Goal: Information Seeking & Learning: Learn about a topic

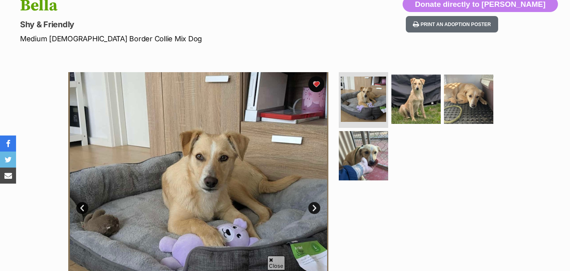
scroll to position [95, 0]
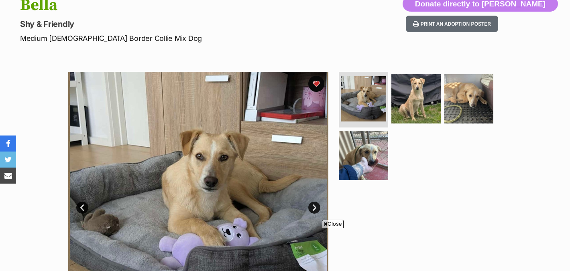
click at [312, 205] on link "Next" at bounding box center [314, 208] width 12 height 12
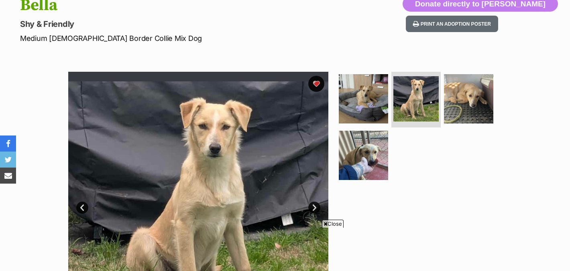
click at [312, 205] on link "Next" at bounding box center [314, 208] width 12 height 12
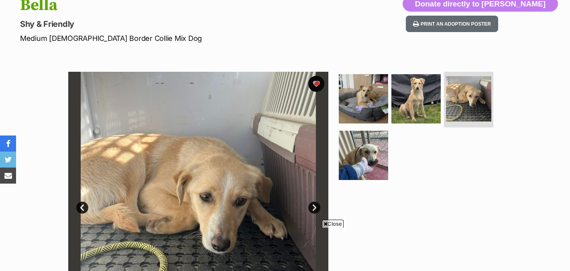
scroll to position [0, 0]
click at [328, 224] on span "Close" at bounding box center [333, 224] width 22 height 8
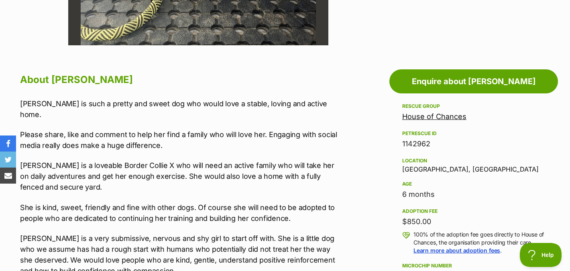
scroll to position [382, 0]
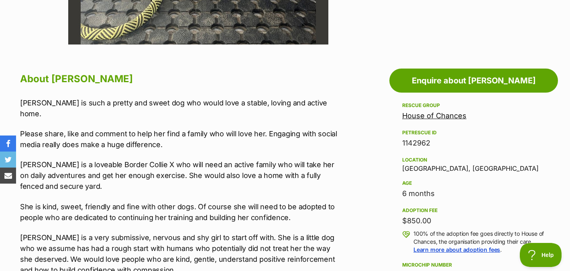
click at [418, 115] on link "House of Chances" at bounding box center [434, 116] width 64 height 8
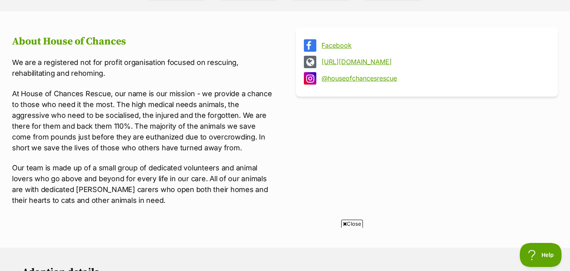
scroll to position [288, 0]
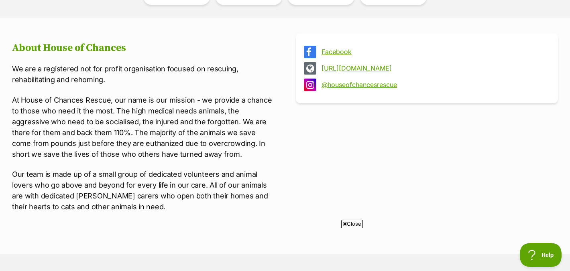
click at [352, 66] on link "http://www.hocrescue.org.au" at bounding box center [433, 68] width 225 height 7
click at [382, 81] on link "@houseofchancesrescue" at bounding box center [433, 84] width 225 height 7
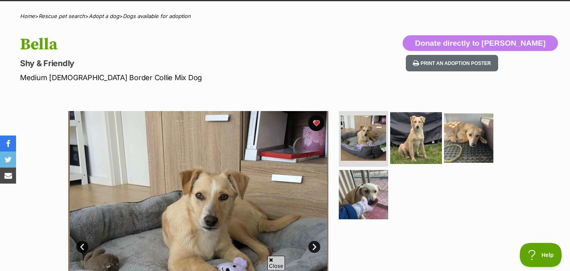
click at [417, 130] on img at bounding box center [416, 138] width 52 height 52
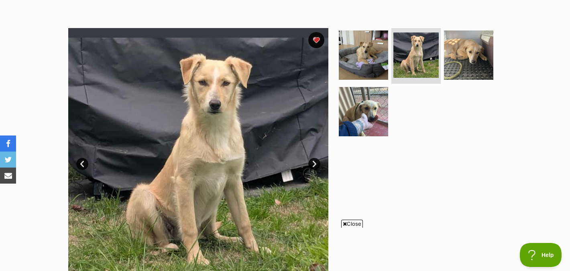
click at [349, 224] on span "Close" at bounding box center [352, 224] width 22 height 8
